Goal: Go to known website: Go to known website

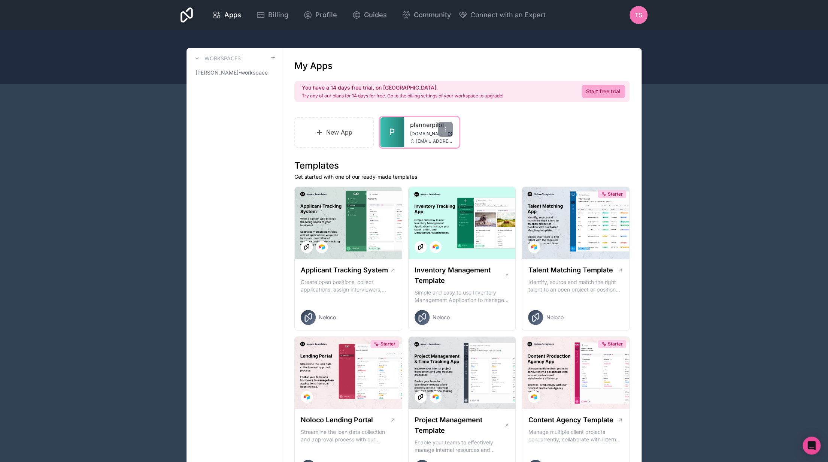
click at [422, 131] on span "[DOMAIN_NAME]" at bounding box center [427, 134] width 34 height 6
click at [441, 130] on div at bounding box center [445, 129] width 15 height 15
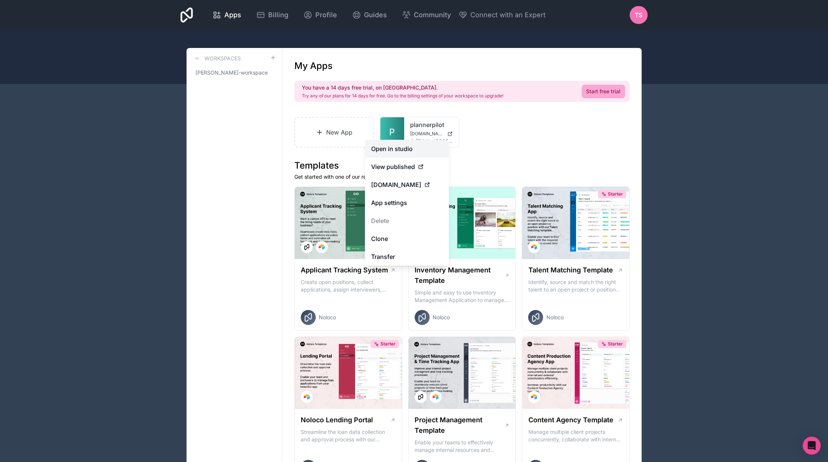
click at [413, 149] on link "Open in studio" at bounding box center [407, 149] width 84 height 18
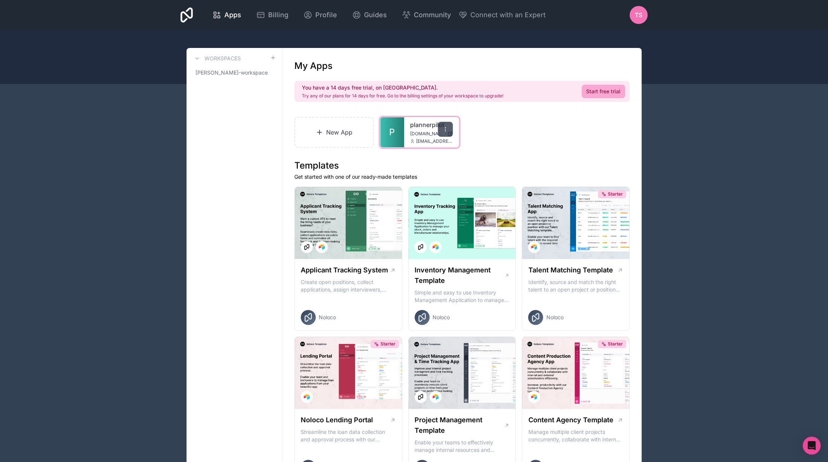
click at [449, 132] on div at bounding box center [445, 129] width 15 height 15
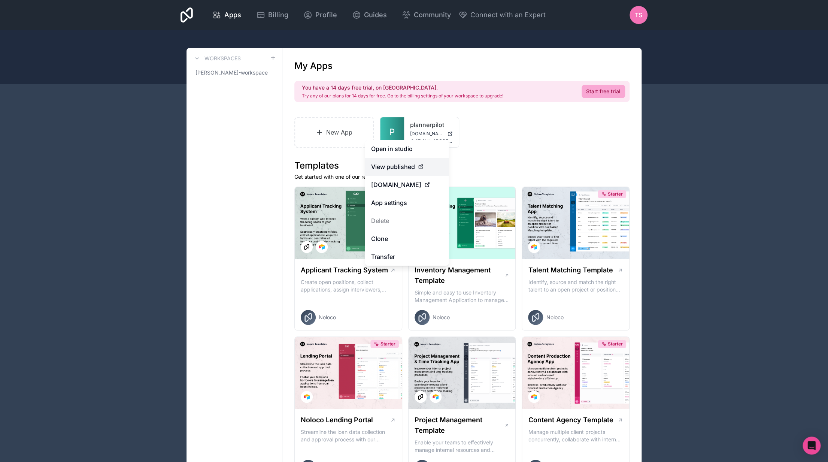
click at [416, 167] on div "View published" at bounding box center [407, 166] width 72 height 9
click at [419, 166] on icon at bounding box center [421, 167] width 6 height 6
click at [384, 164] on span "View published" at bounding box center [393, 166] width 44 height 9
click at [414, 187] on span "[DOMAIN_NAME]" at bounding box center [396, 184] width 50 height 9
